Goal: Information Seeking & Learning: Understand process/instructions

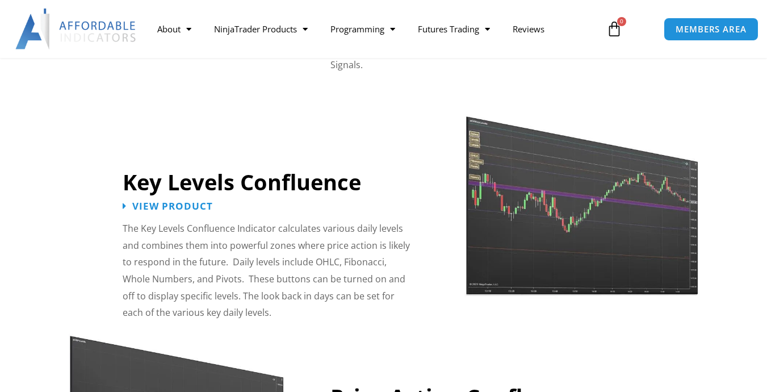
scroll to position [2825, 0]
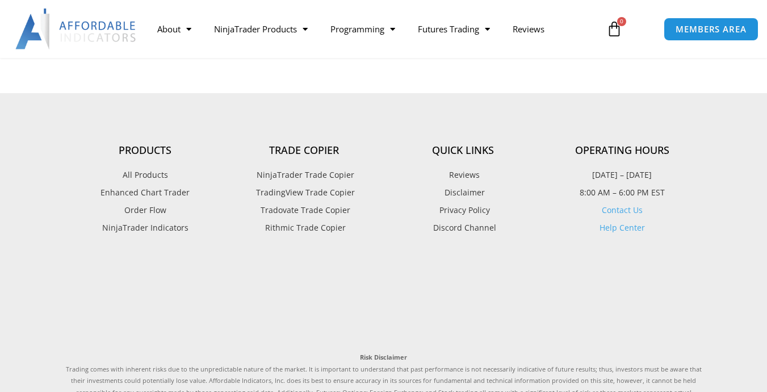
click at [627, 222] on link "Help Center" at bounding box center [621, 227] width 45 height 11
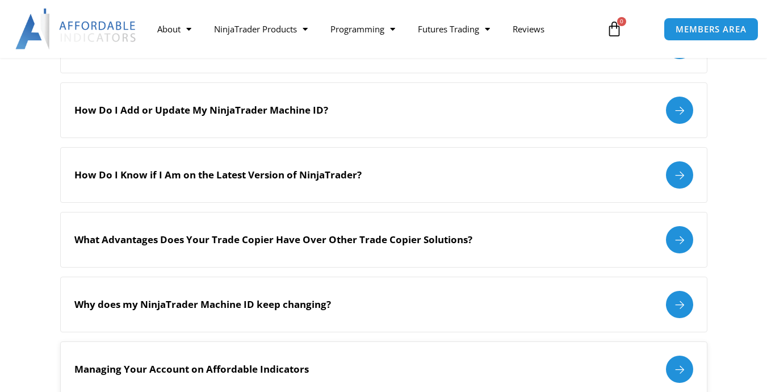
scroll to position [1023, 0]
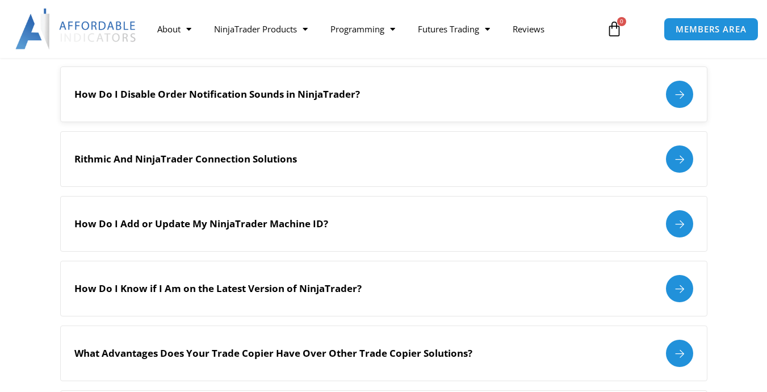
click at [182, 74] on div "How Do I Disable Order Notification Sounds in NinjaTrader?" at bounding box center [383, 94] width 647 height 56
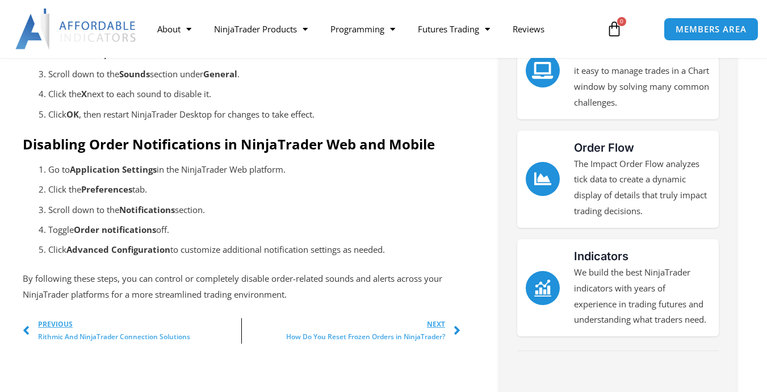
scroll to position [511, 0]
